Goal: Navigation & Orientation: Find specific page/section

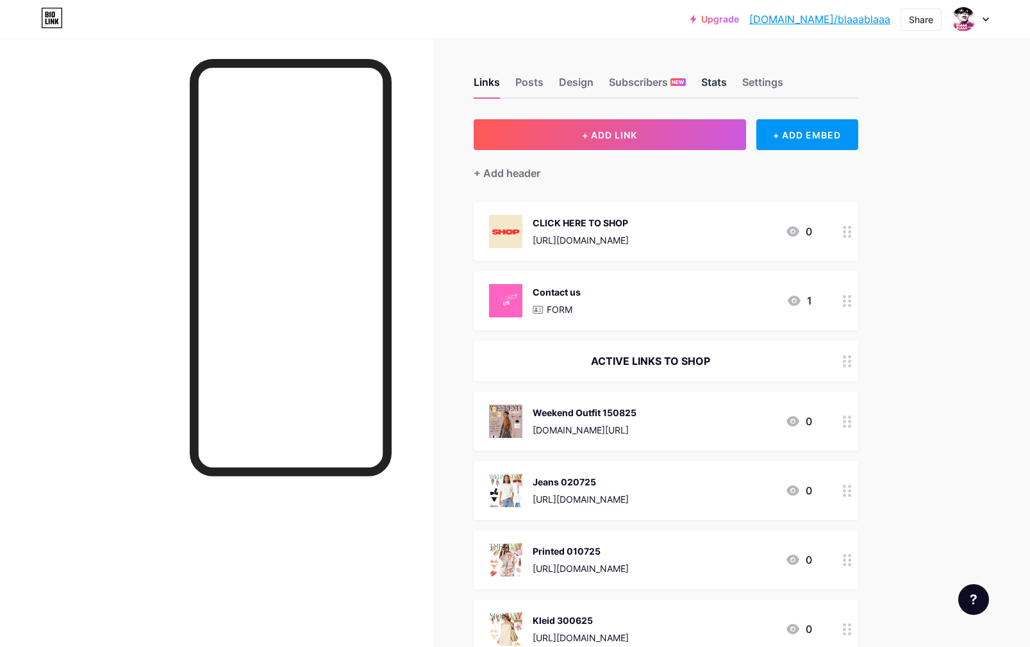
click at [710, 82] on div "Stats" at bounding box center [714, 85] width 26 height 23
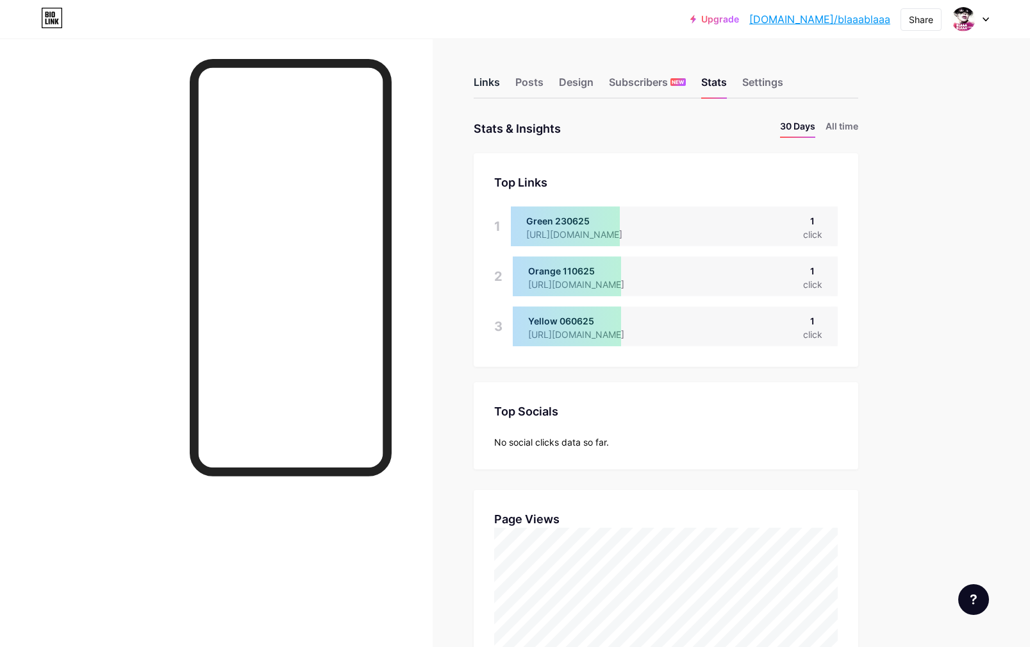
click at [485, 77] on div "Links" at bounding box center [487, 85] width 26 height 23
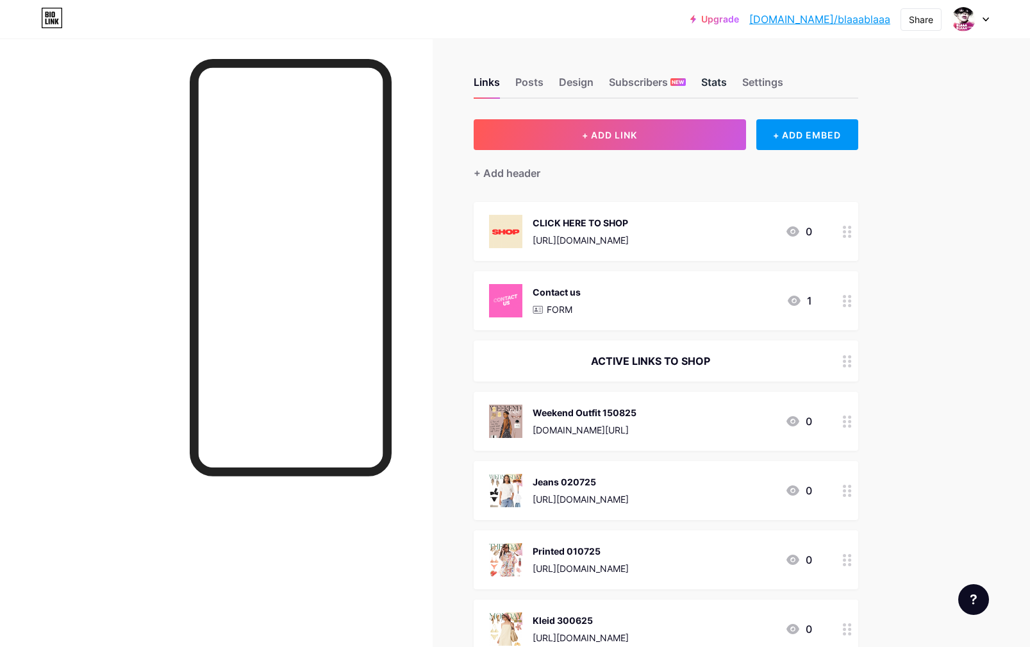
click at [704, 81] on div "Stats" at bounding box center [714, 85] width 26 height 23
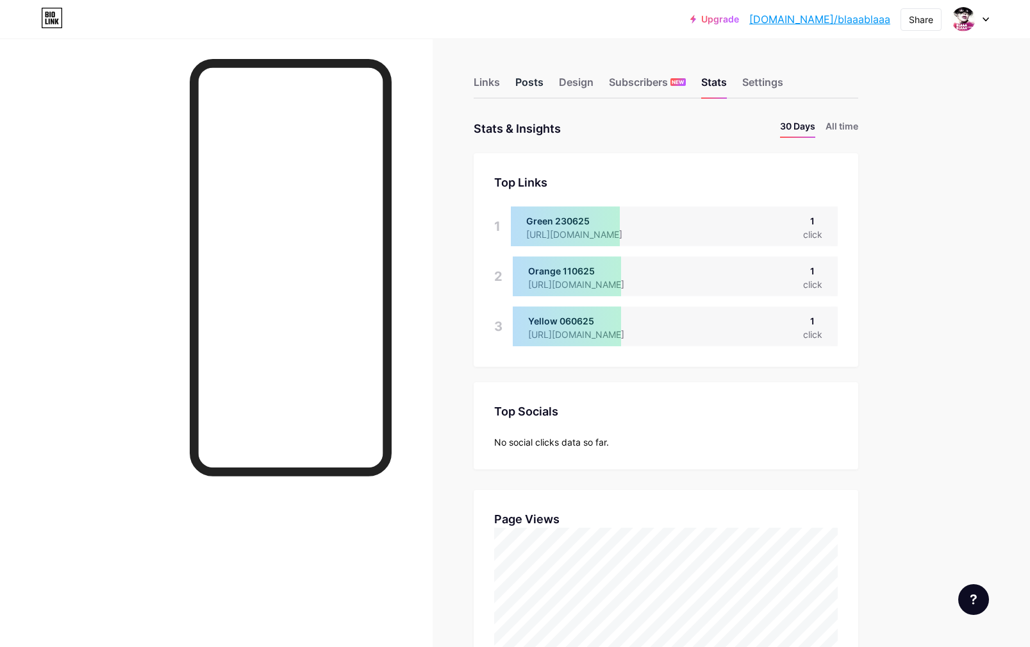
click at [523, 83] on div "Posts" at bounding box center [529, 85] width 28 height 23
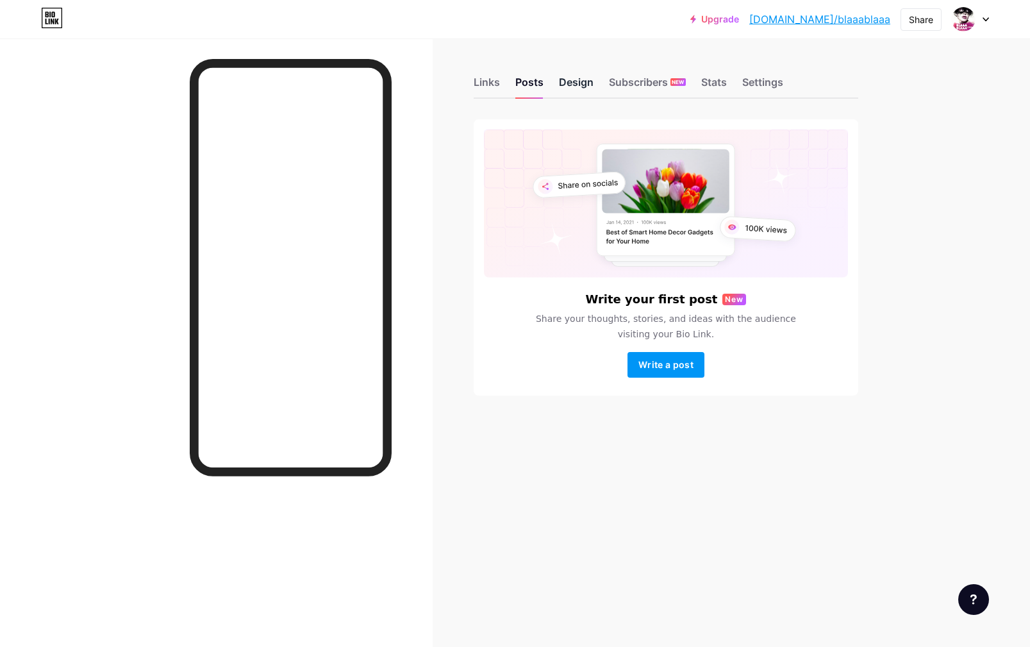
click at [571, 82] on div "Design" at bounding box center [576, 85] width 35 height 23
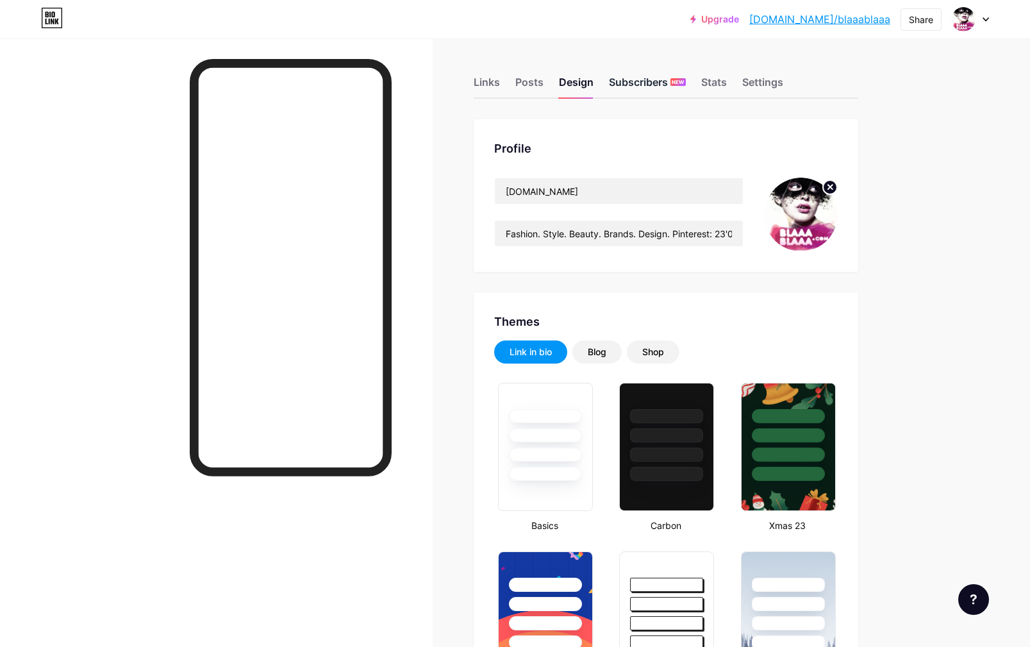
click at [628, 81] on div "Subscribers NEW" at bounding box center [647, 85] width 77 height 23
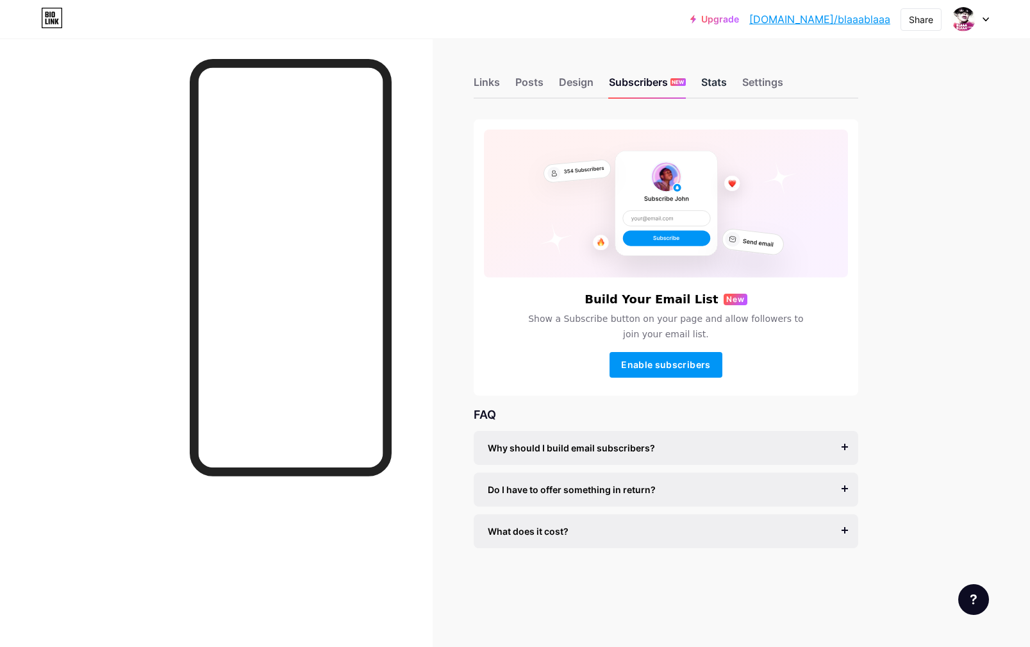
click at [704, 81] on div "Stats" at bounding box center [714, 85] width 26 height 23
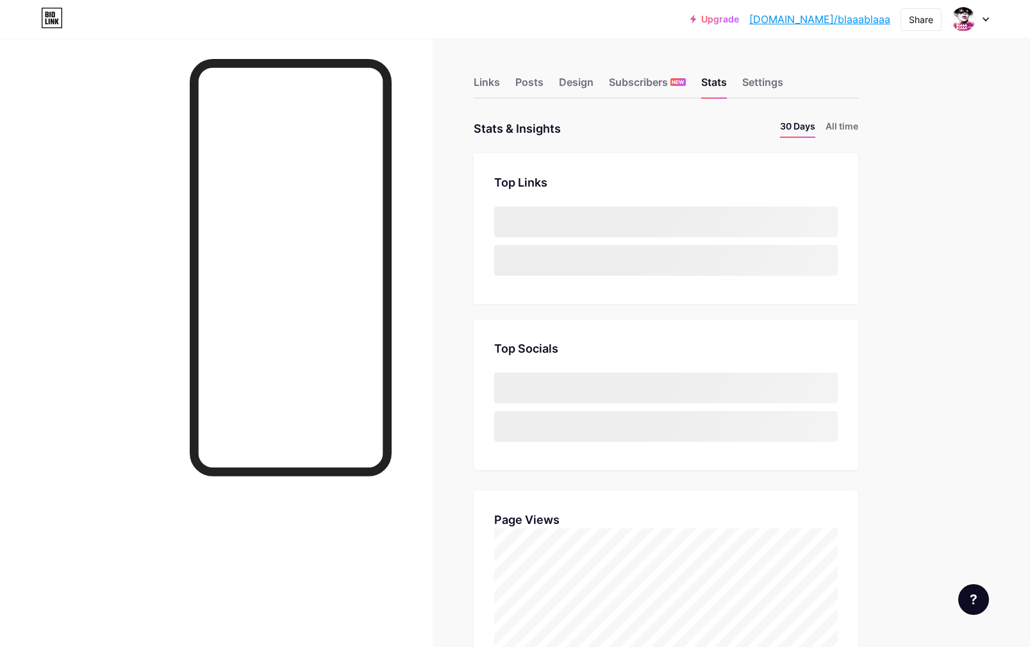
scroll to position [647, 1030]
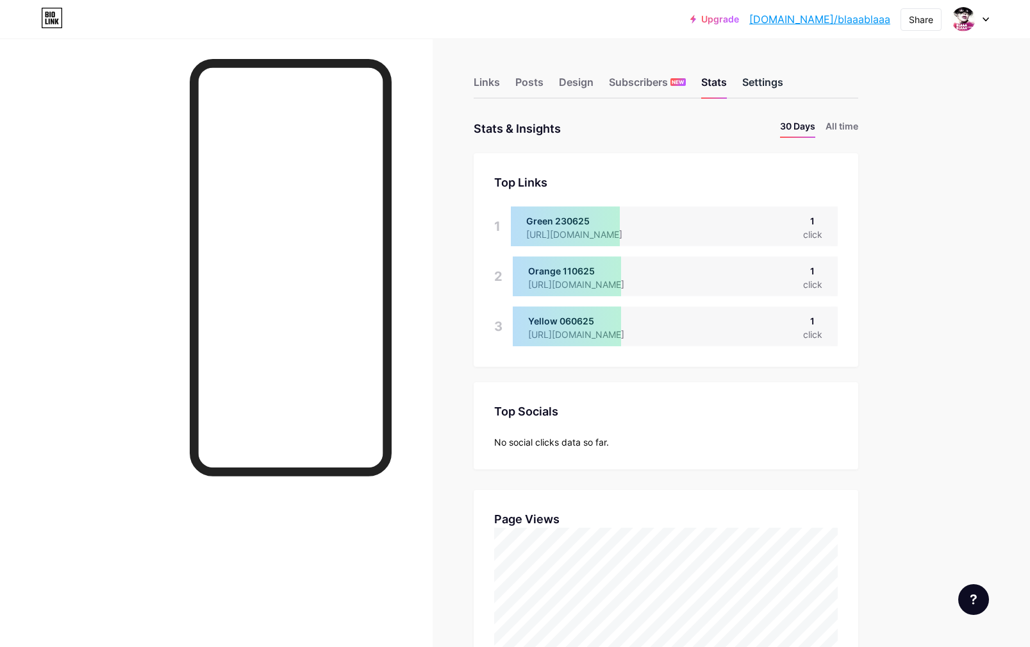
click at [755, 87] on div "Settings" at bounding box center [762, 85] width 41 height 23
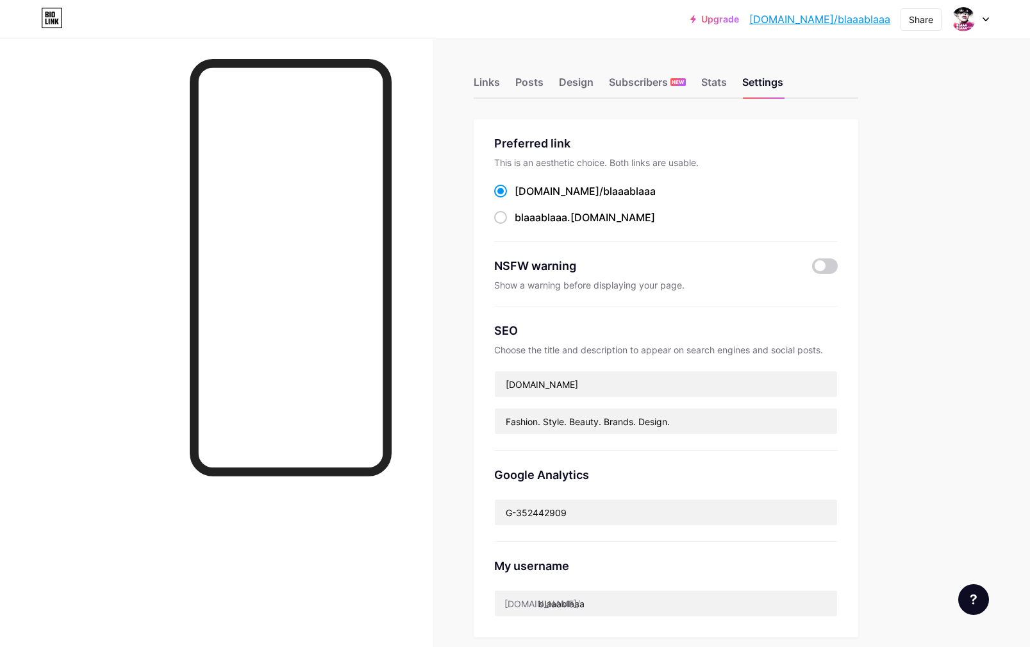
drag, startPoint x: 476, startPoint y: 116, endPoint x: 347, endPoint y: 11, distance: 166.8
click at [476, 81] on div "Links" at bounding box center [487, 85] width 26 height 23
click at [482, 83] on div "Links" at bounding box center [487, 85] width 26 height 23
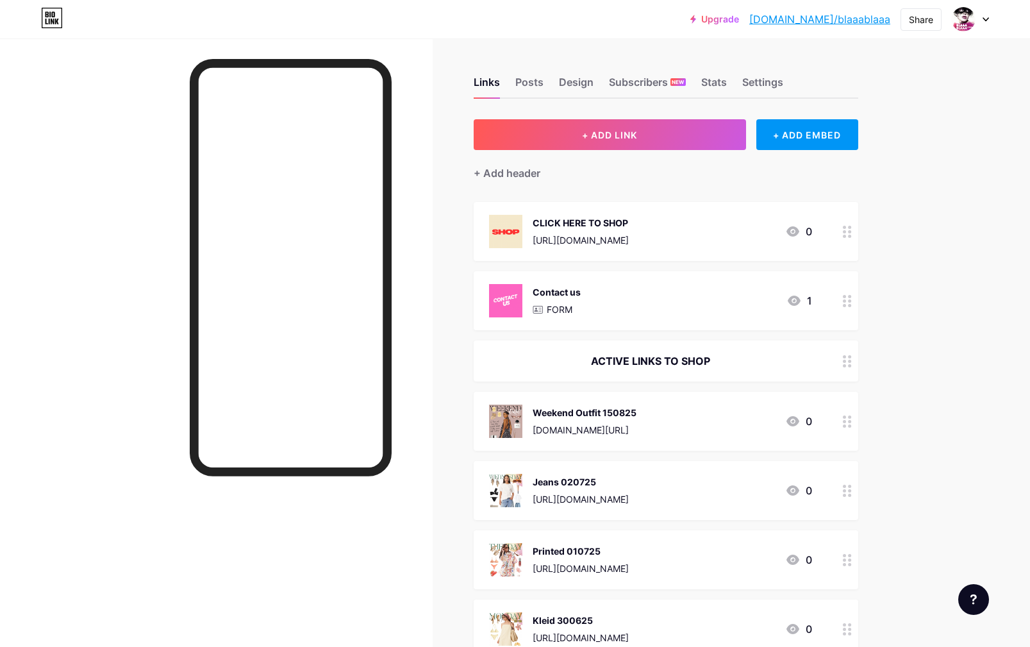
scroll to position [1, 0]
click at [723, 85] on div "Stats" at bounding box center [714, 85] width 26 height 23
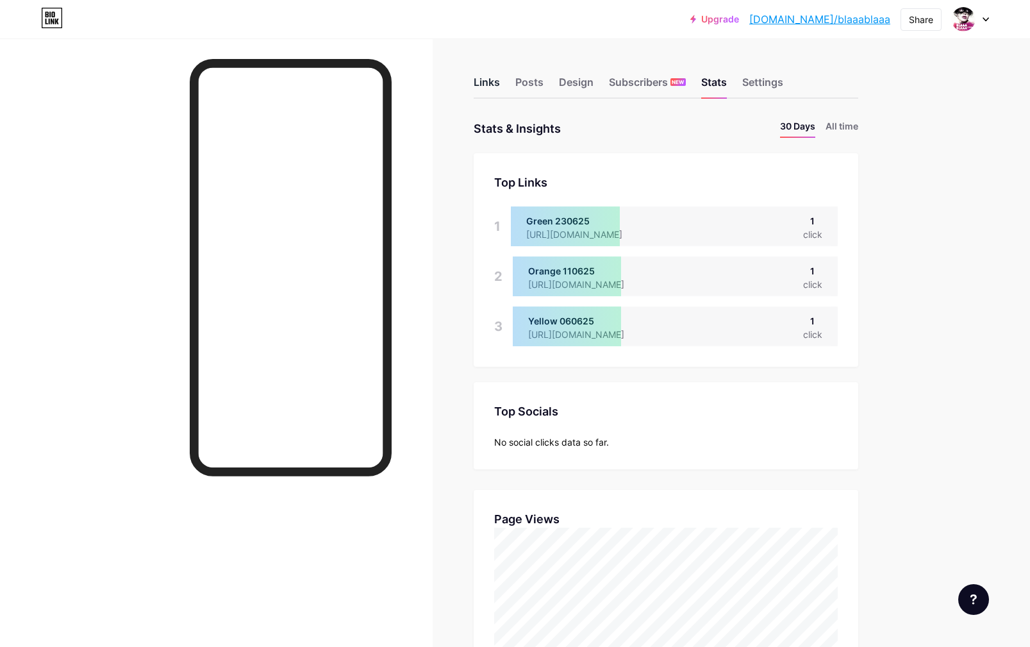
click at [481, 83] on div "Links" at bounding box center [487, 85] width 26 height 23
